Goal: Task Accomplishment & Management: Manage account settings

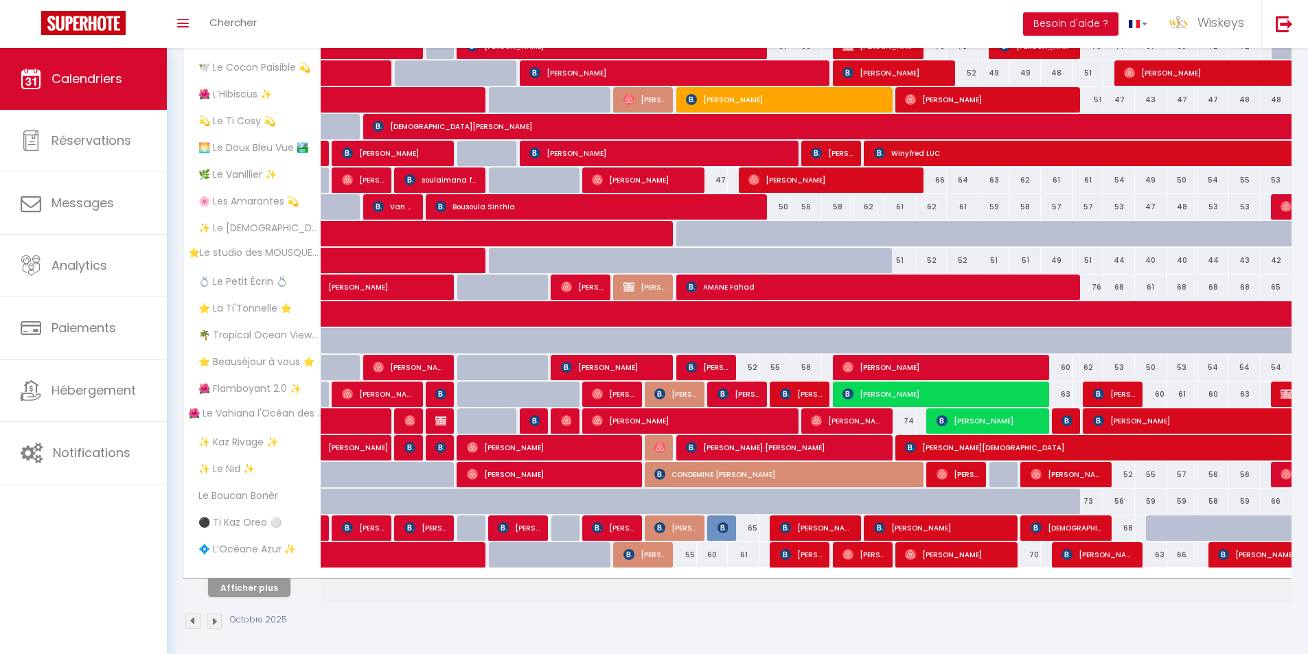
scroll to position [258, 0]
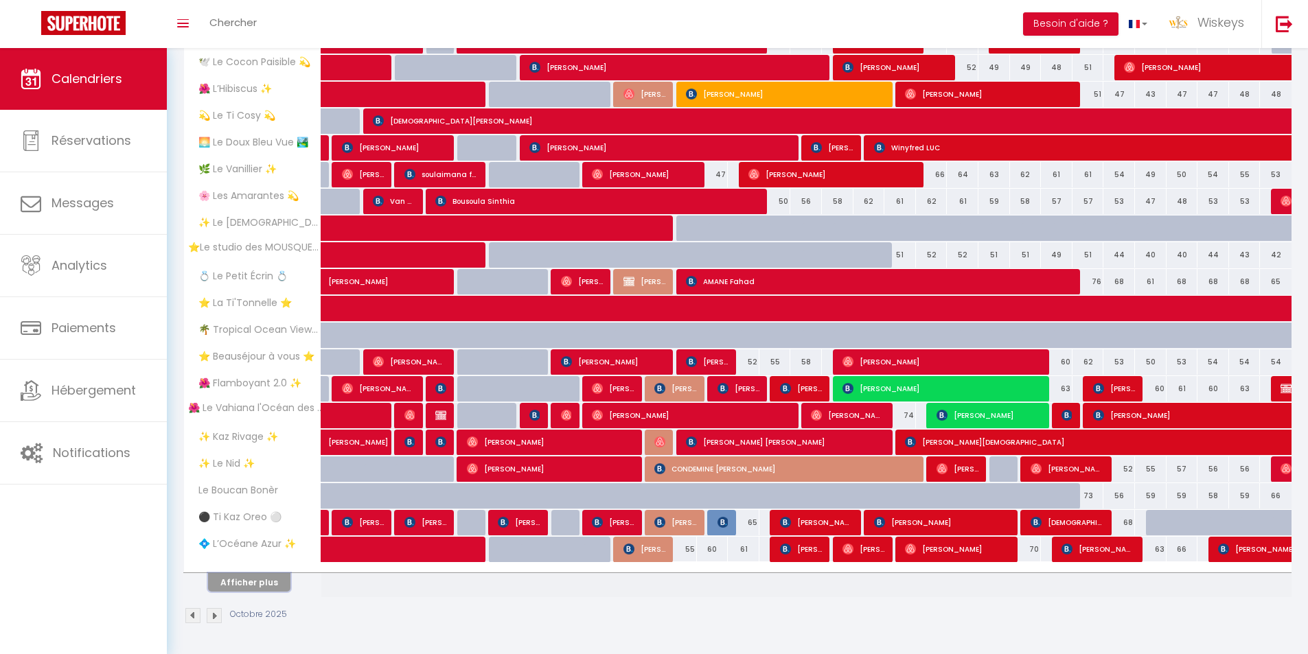
drag, startPoint x: 263, startPoint y: 577, endPoint x: 393, endPoint y: 523, distance: 140.3
click at [263, 577] on button "Afficher plus" at bounding box center [249, 582] width 82 height 19
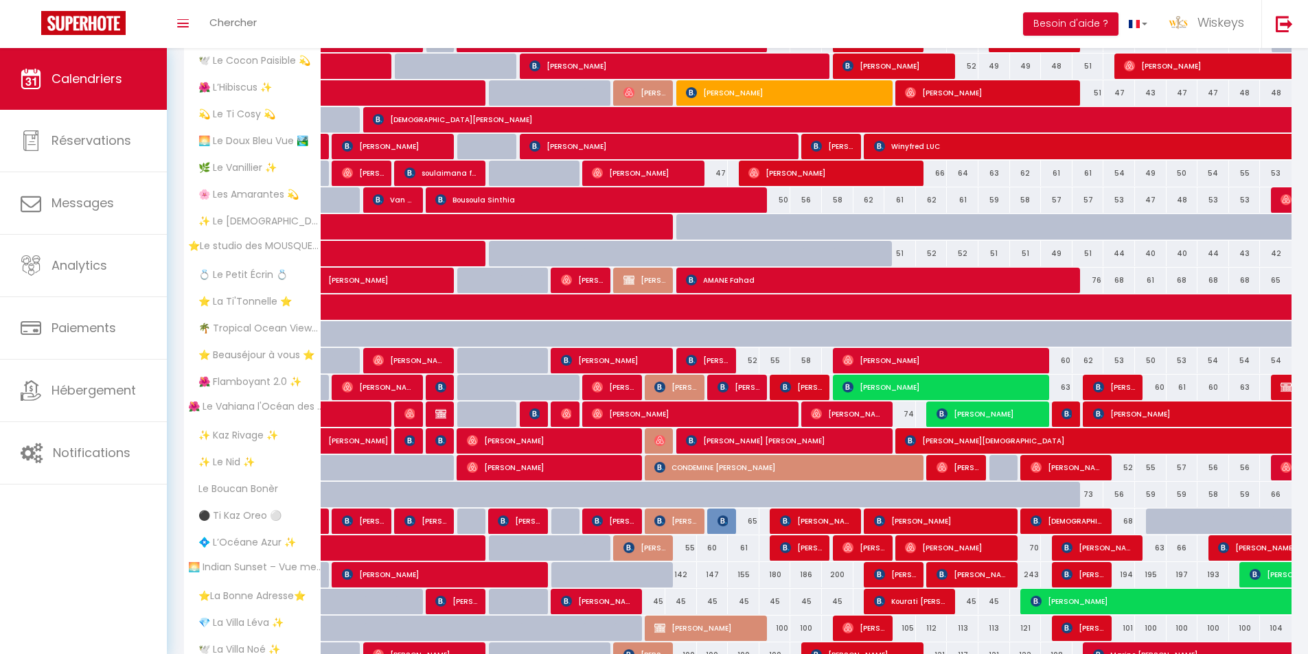
scroll to position [439, 0]
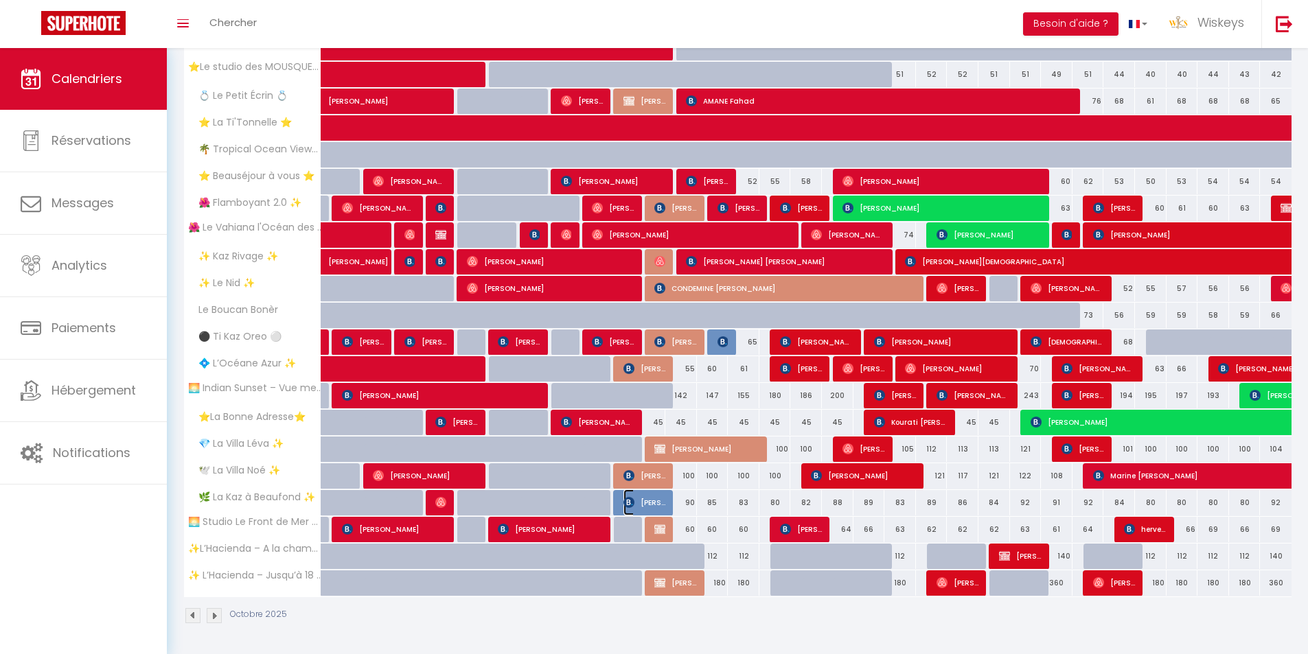
click at [655, 508] on span "[PERSON_NAME]" at bounding box center [644, 502] width 42 height 26
select select "OK"
select select "0"
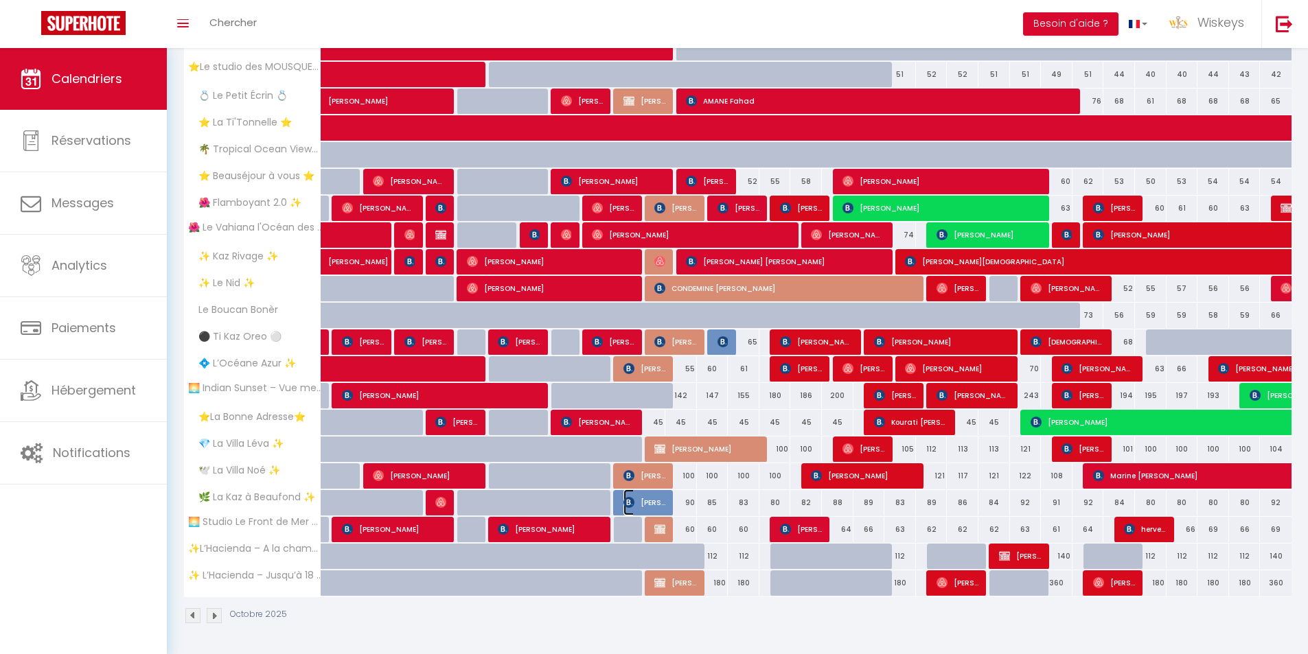
select select "1"
select select
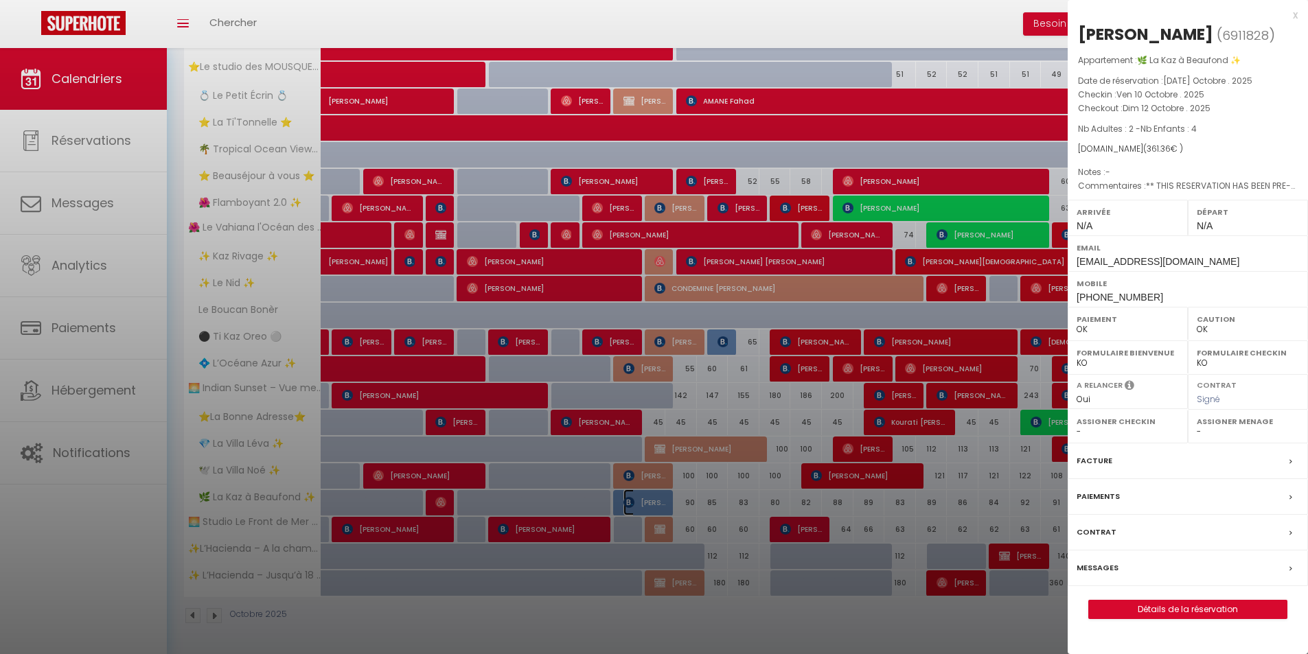
select select "42267"
select select "52031"
click at [915, 566] on div at bounding box center [654, 327] width 1308 height 654
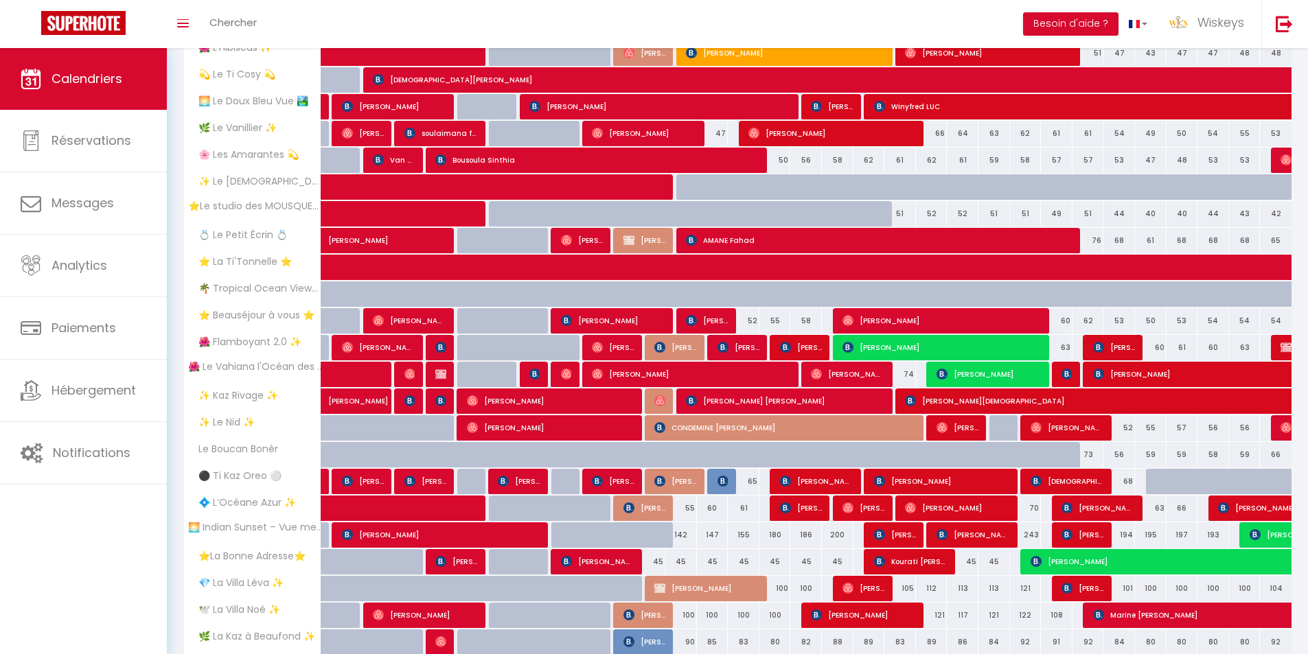
scroll to position [370, 0]
